Goal: Navigation & Orientation: Find specific page/section

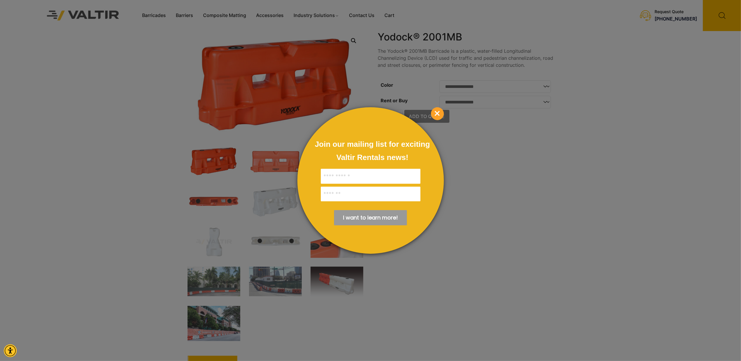
click at [441, 113] on span "×" at bounding box center [437, 113] width 13 height 13
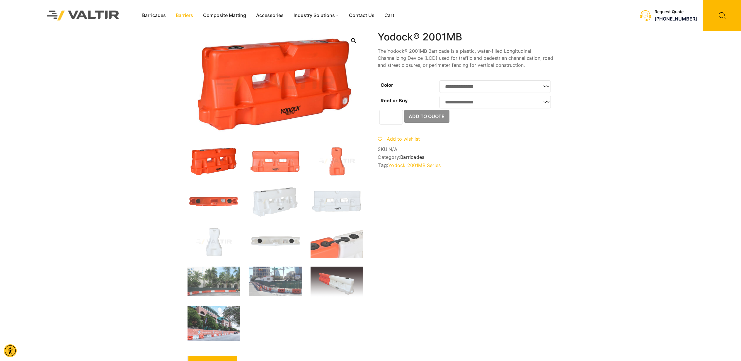
click at [181, 15] on link "Barriers" at bounding box center [184, 15] width 27 height 9
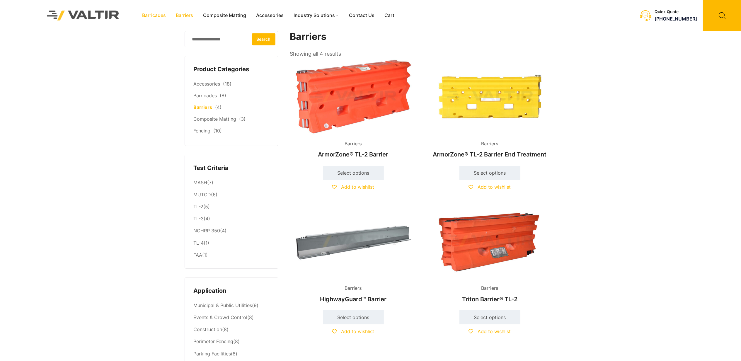
click at [170, 17] on link "Barricades" at bounding box center [154, 15] width 34 height 9
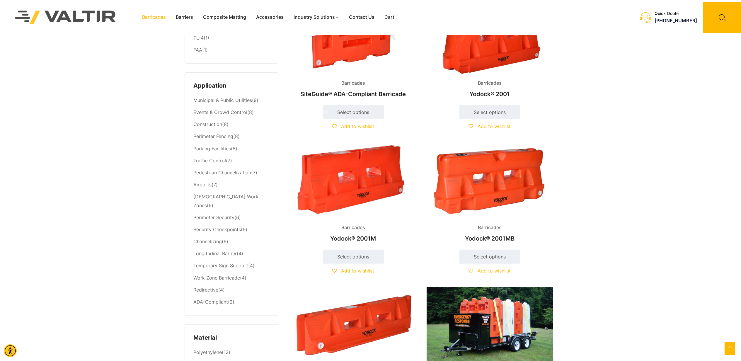
scroll to position [202, 0]
